Goal: Information Seeking & Learning: Check status

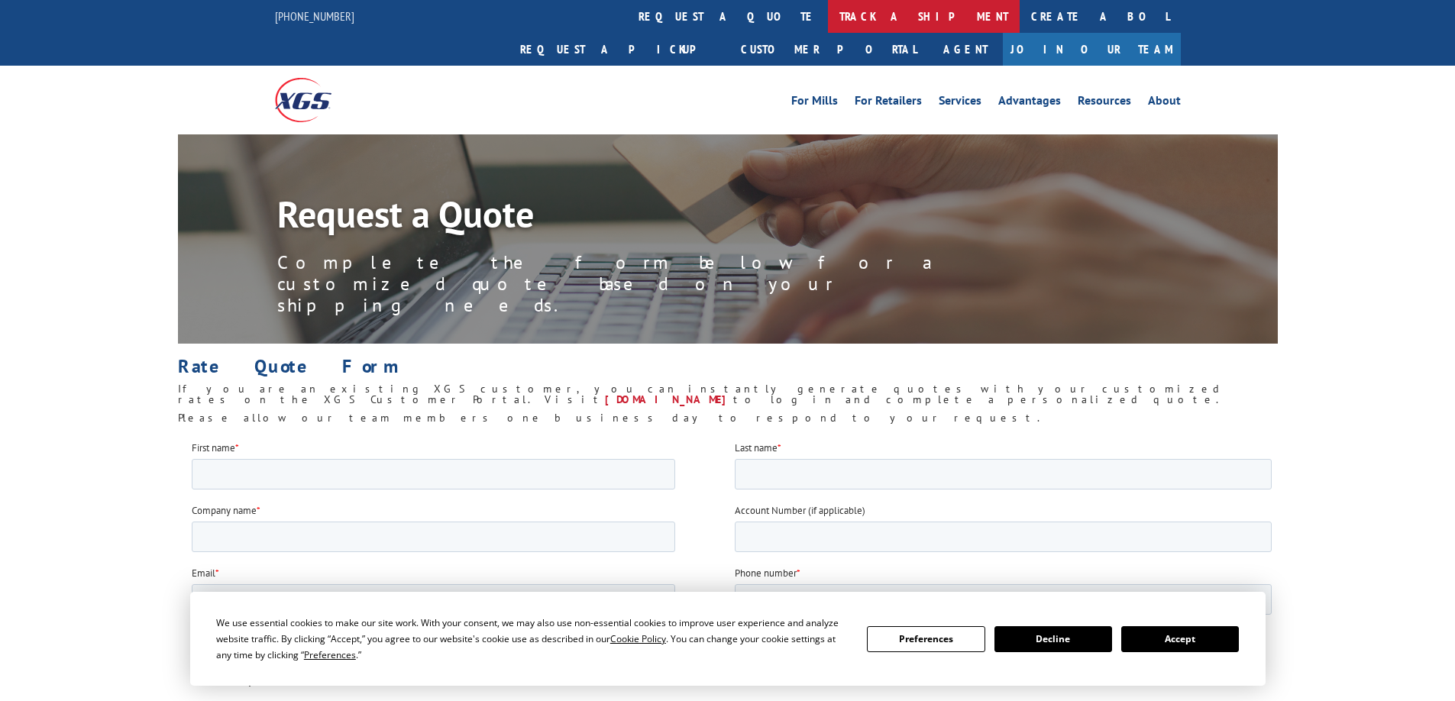
click at [828, 18] on link "track a shipment" at bounding box center [924, 16] width 192 height 33
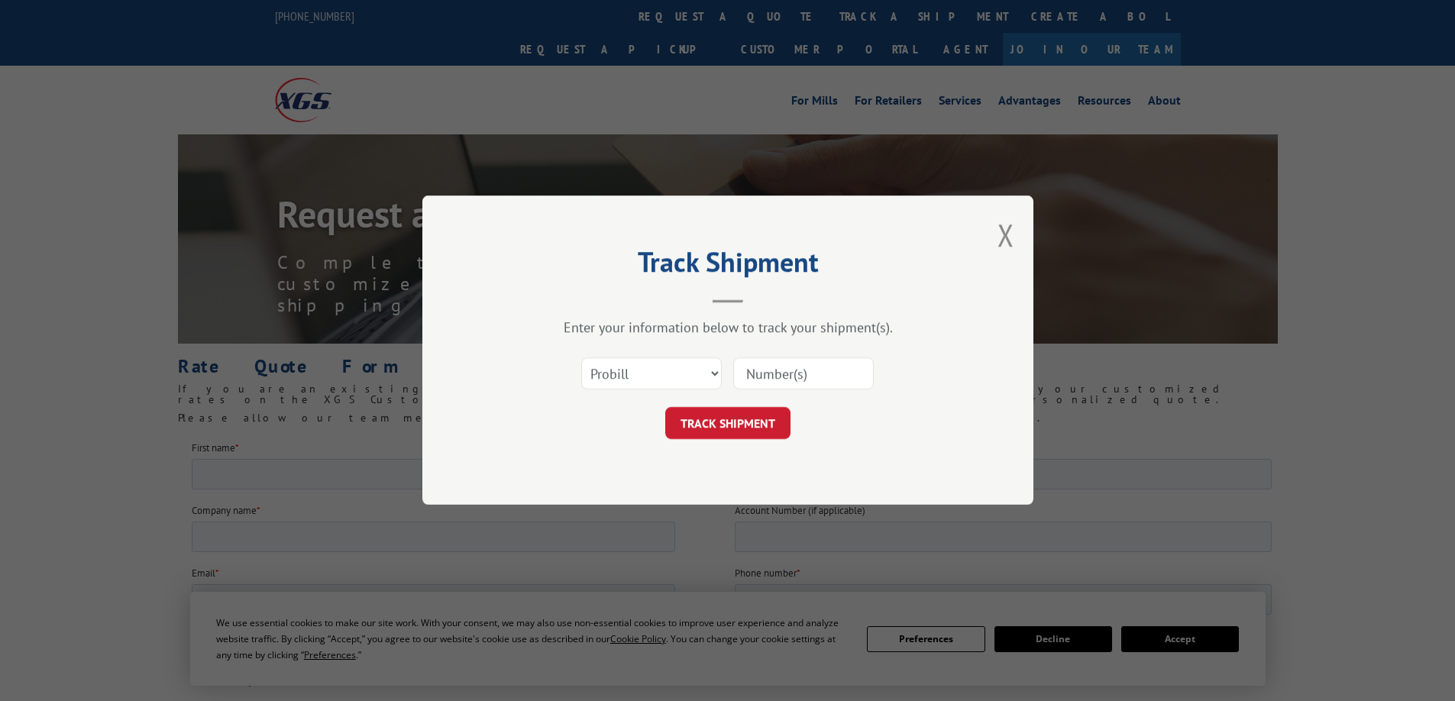
click at [813, 373] on input at bounding box center [803, 374] width 141 height 32
click at [816, 376] on input at bounding box center [803, 374] width 141 height 32
paste input "17602213"
type input "17602213"
click at [754, 424] on button "TRACK SHIPMENT" at bounding box center [727, 424] width 125 height 32
